Goal: Information Seeking & Learning: Learn about a topic

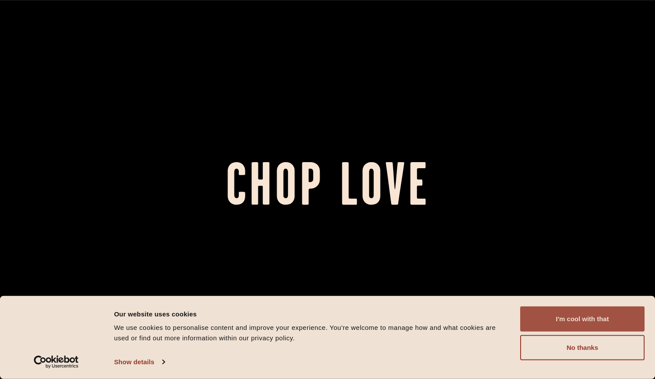
click at [563, 314] on button "I'm cool with that" at bounding box center [582, 319] width 124 height 25
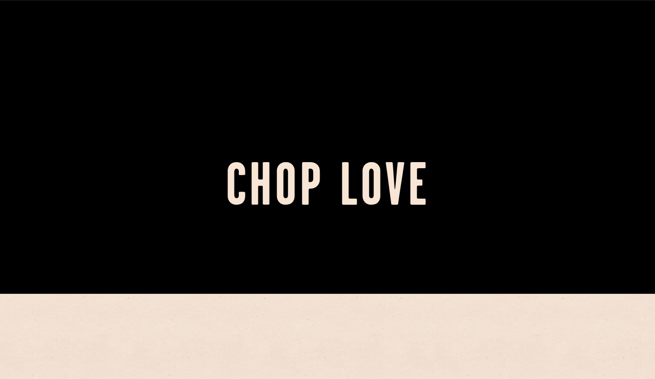
scroll to position [348, 0]
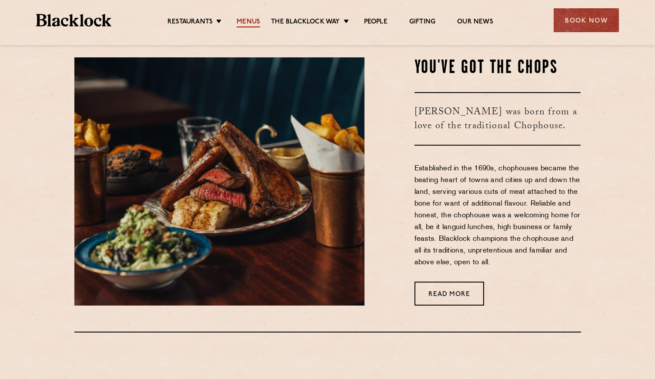
click at [249, 17] on ul "Restaurants Soho City Shoreditch Covent Garden Canary Wharf Manchester Birmingh…" at bounding box center [330, 20] width 438 height 14
click at [250, 22] on link "Menus" at bounding box center [248, 23] width 23 height 10
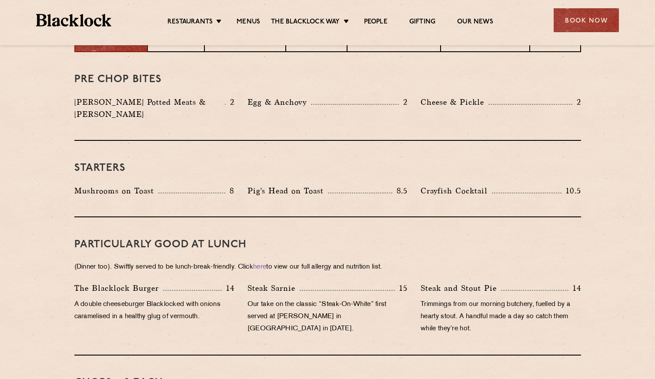
scroll to position [391, 0]
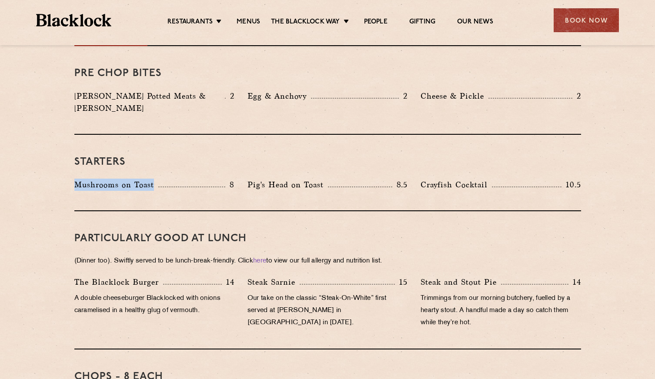
drag, startPoint x: 74, startPoint y: 175, endPoint x: 168, endPoint y: 176, distance: 93.5
click at [169, 179] on div "Mushrooms on Toast 8" at bounding box center [154, 185] width 160 height 12
click at [200, 293] on p "A double cheeseburger Blacklocked with onions caramelised in a healthy glug of …" at bounding box center [154, 305] width 160 height 24
drag, startPoint x: 85, startPoint y: 271, endPoint x: 208, endPoint y: 265, distance: 122.8
click at [208, 276] on div "The [PERSON_NAME] Burger 14" at bounding box center [154, 282] width 160 height 12
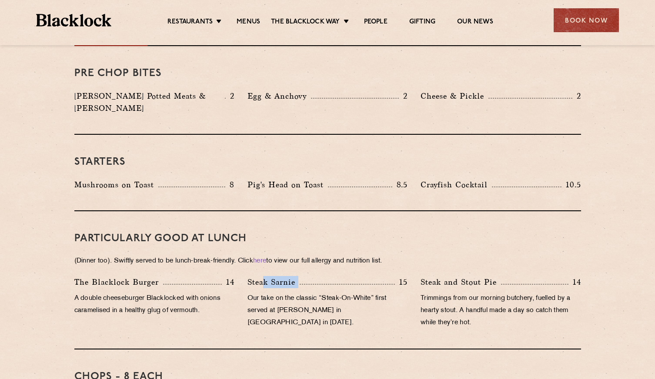
drag, startPoint x: 208, startPoint y: 265, endPoint x: 400, endPoint y: 272, distance: 192.0
click at [400, 276] on div "Steak Sarnie 15" at bounding box center [328, 282] width 160 height 12
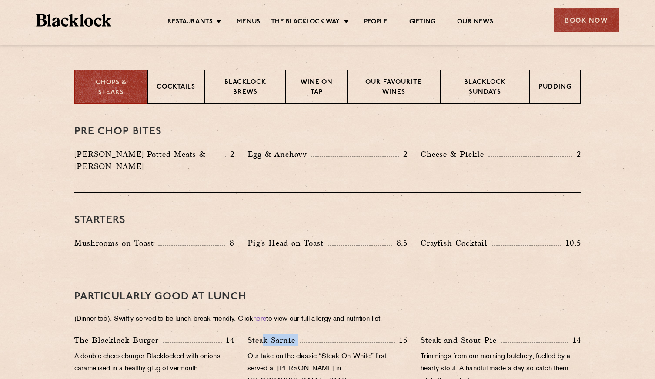
scroll to position [304, 0]
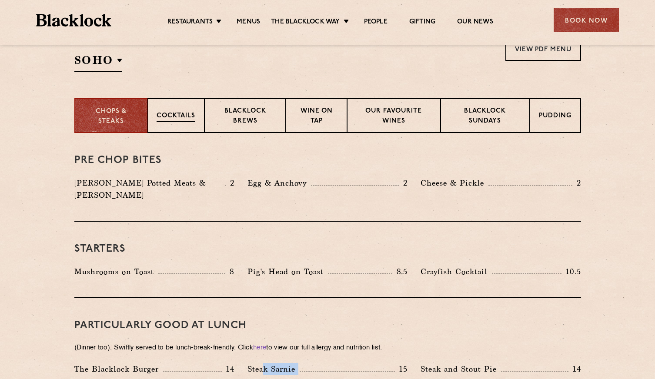
click at [184, 128] on div "Cocktails" at bounding box center [175, 115] width 57 height 35
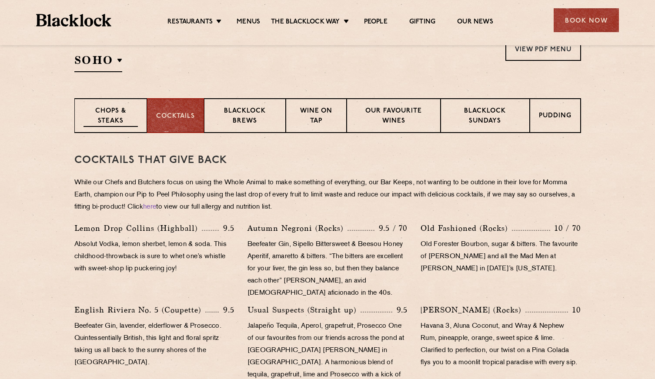
click at [116, 115] on p "Chops & Steaks" at bounding box center [111, 117] width 54 height 20
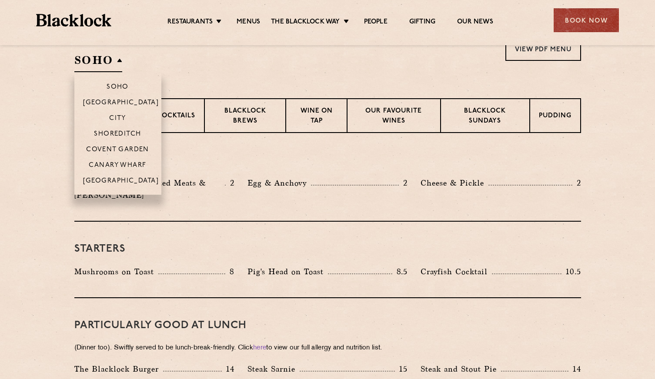
click at [105, 61] on h2 "SOHO" at bounding box center [98, 63] width 48 height 20
click at [119, 112] on li "City" at bounding box center [117, 118] width 87 height 16
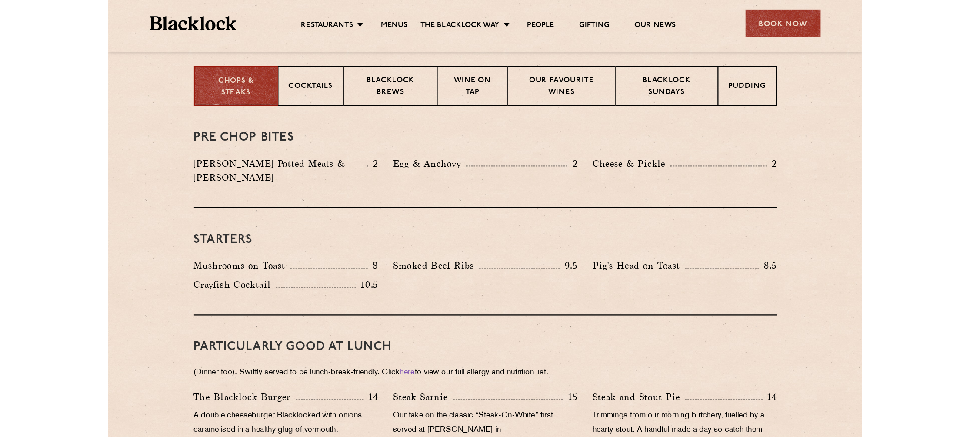
scroll to position [391, 0]
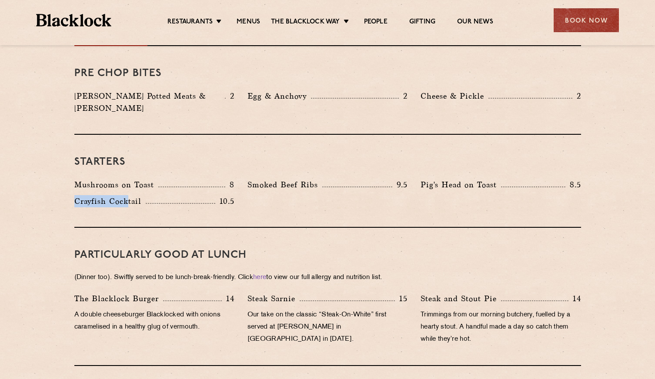
drag, startPoint x: 116, startPoint y: 191, endPoint x: 58, endPoint y: 185, distance: 58.1
drag, startPoint x: 58, startPoint y: 185, endPoint x: 136, endPoint y: 201, distance: 79.0
click at [136, 201] on div "Starters Mushrooms on Toast 8 Smoked Beef Ribs 9.5 Pig's Head on Toast 8.5 Cray…" at bounding box center [327, 181] width 507 height 93
